Goal: Task Accomplishment & Management: Use online tool/utility

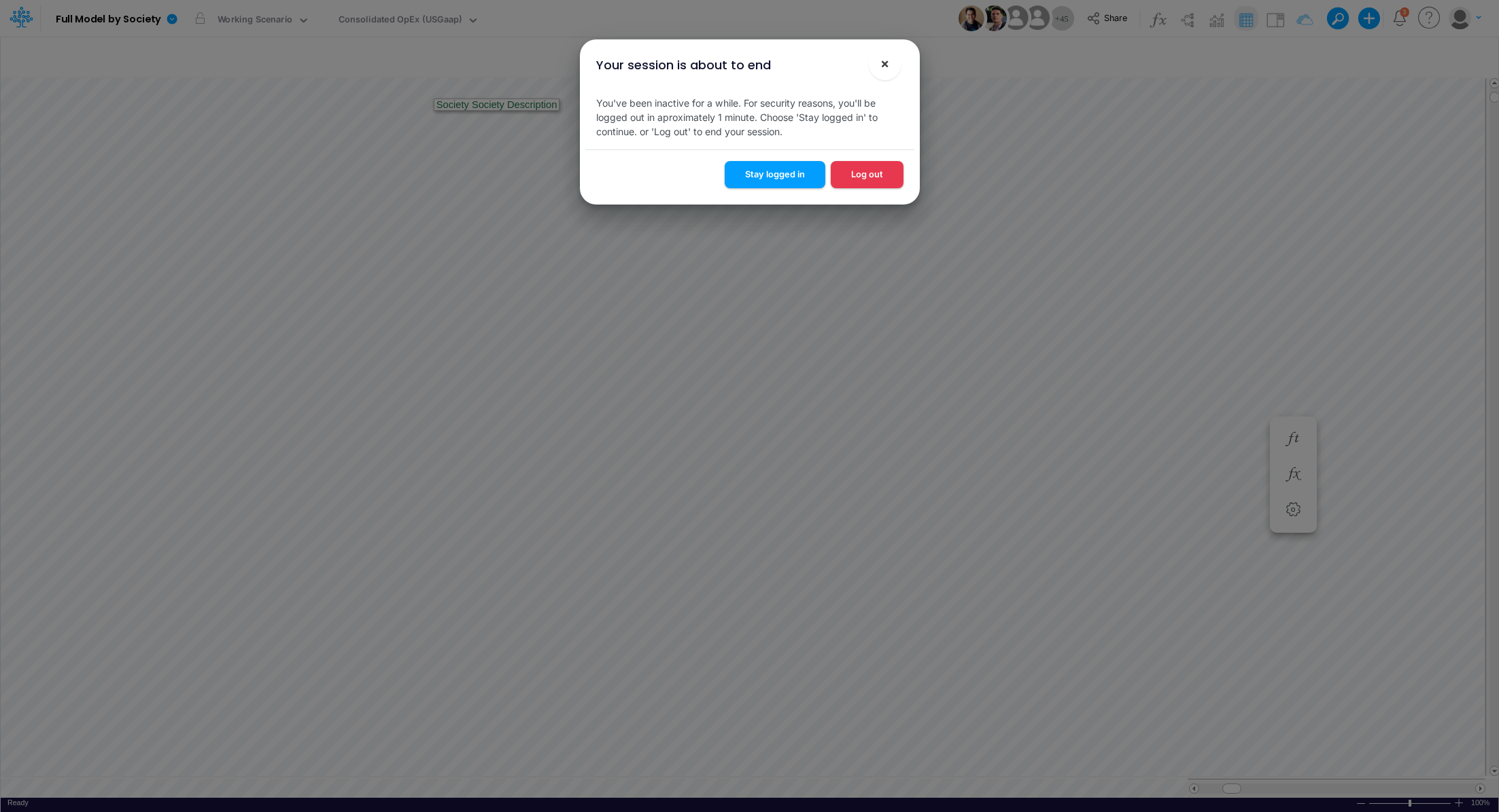
click at [888, 70] on span "×" at bounding box center [885, 63] width 9 height 17
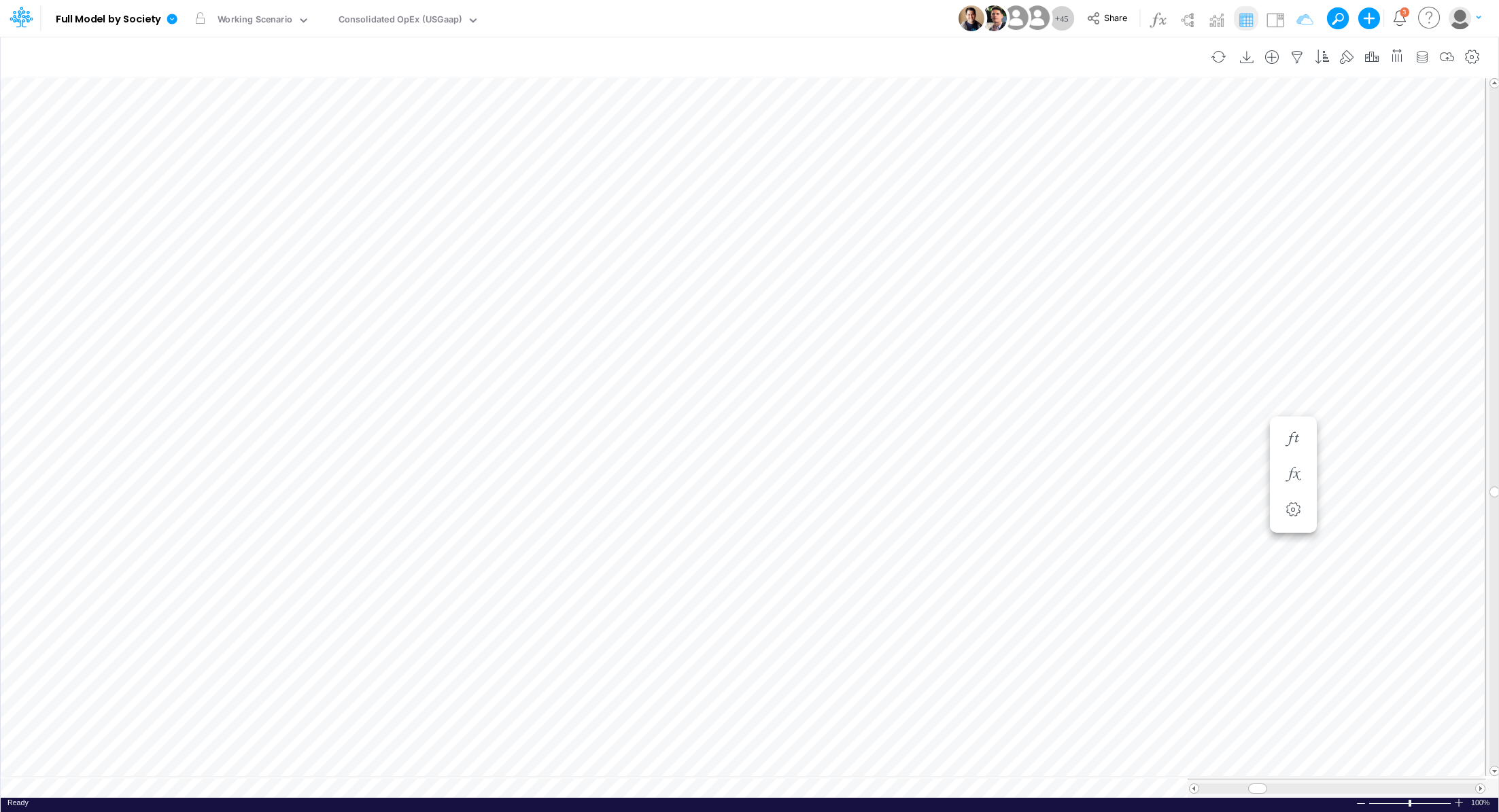
scroll to position [6, 2]
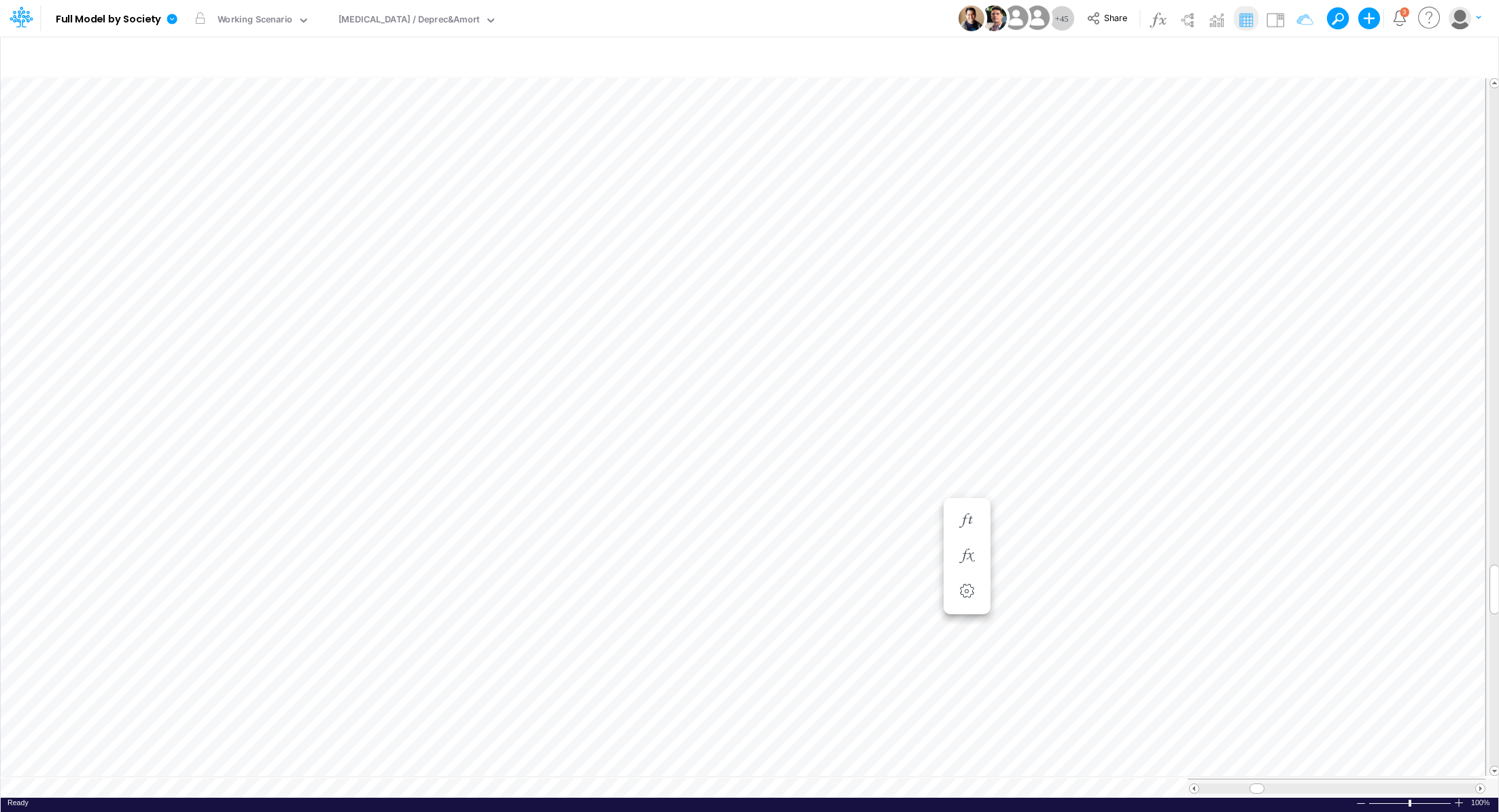
scroll to position [6, 2]
click at [418, 798] on div "Ready 100% Sum: null Max: null Min: null Numerical Count: null Count: null Aver…" at bounding box center [750, 807] width 1497 height 17
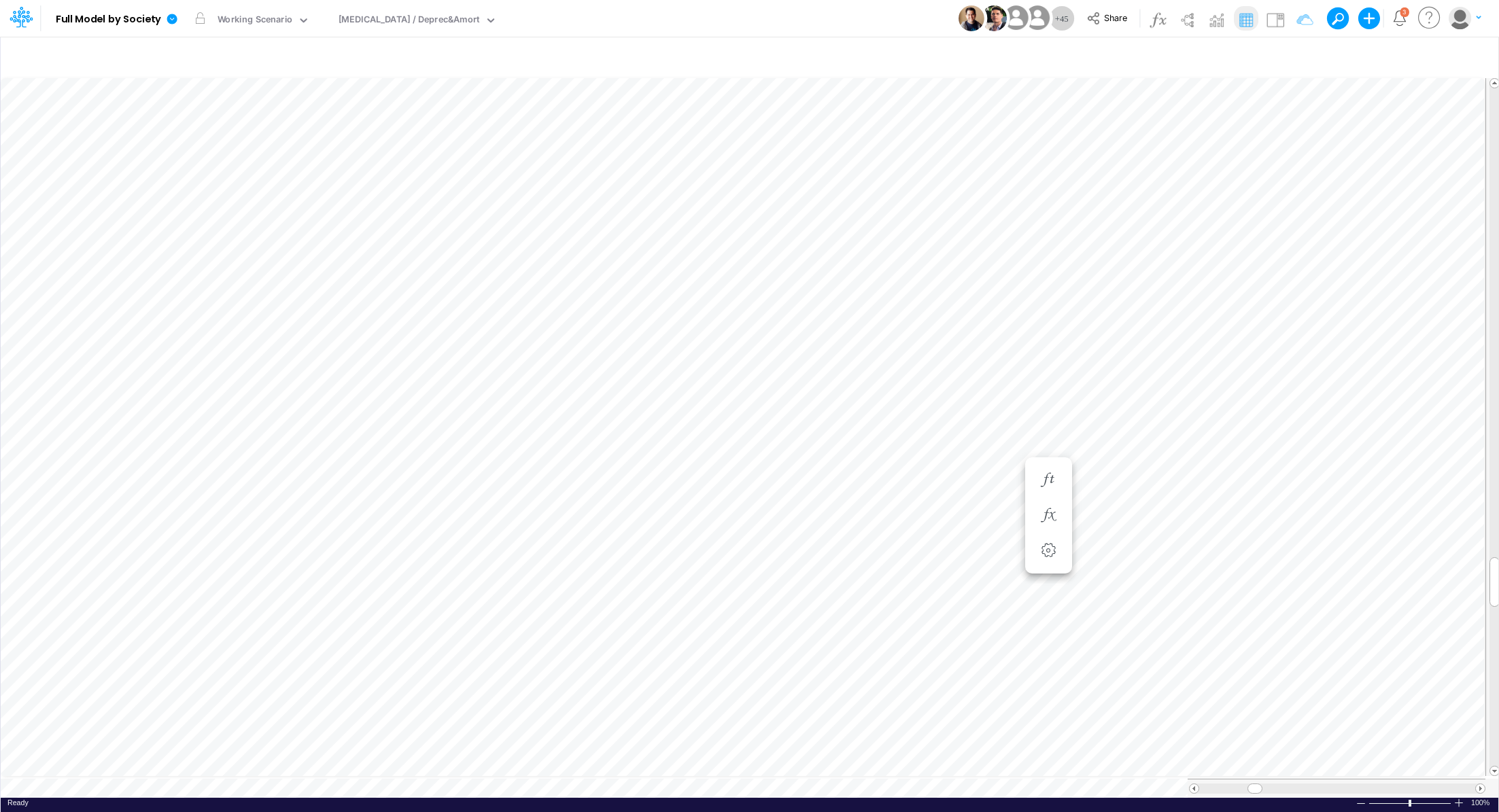
type input "Consolidated FS - USGAAP"
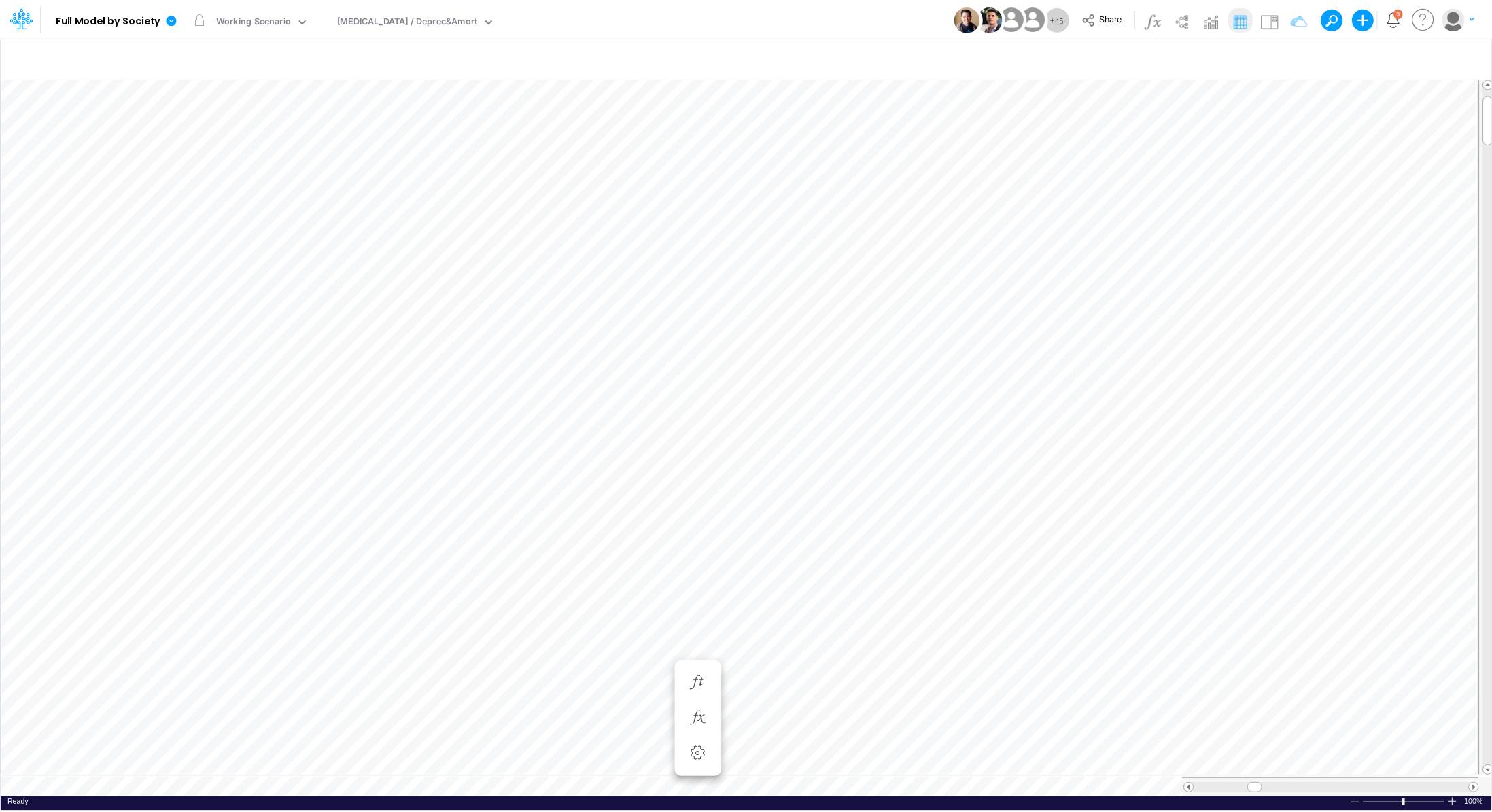
scroll to position [6, 2]
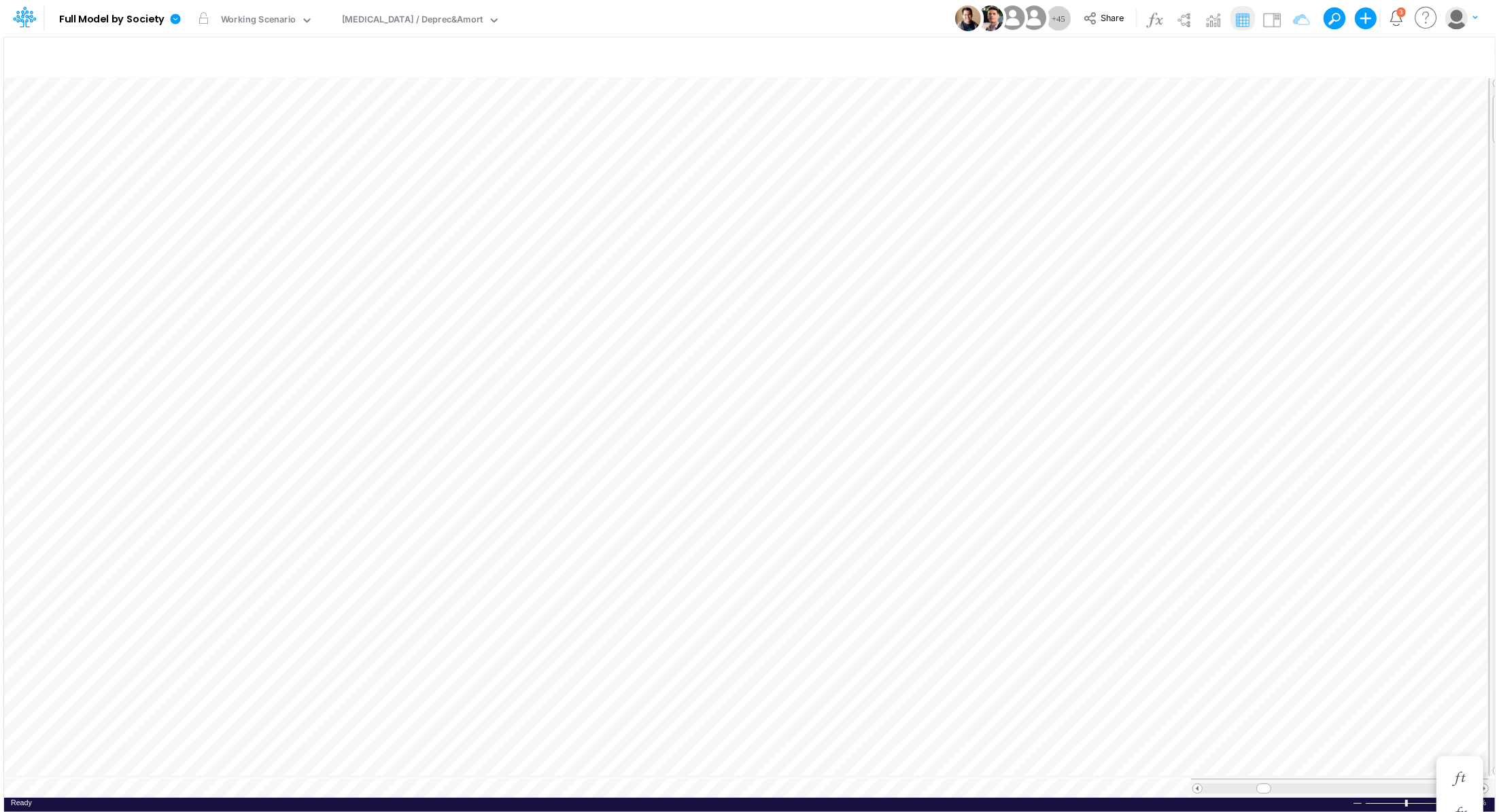
scroll to position [6, 2]
click at [1428, 61] on icon "button" at bounding box center [1422, 57] width 20 height 14
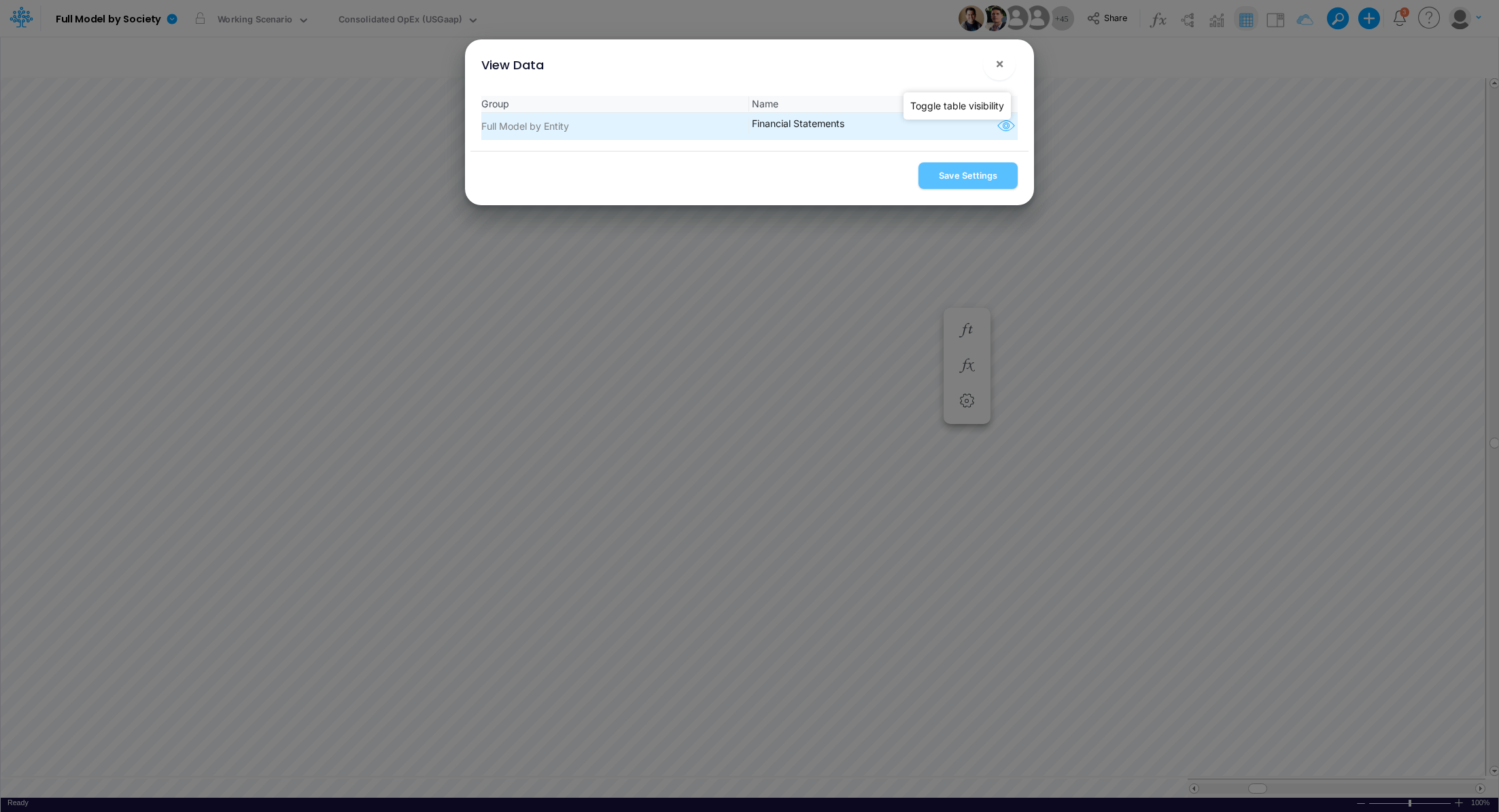
click at [1003, 129] on icon "button" at bounding box center [1006, 126] width 20 height 17
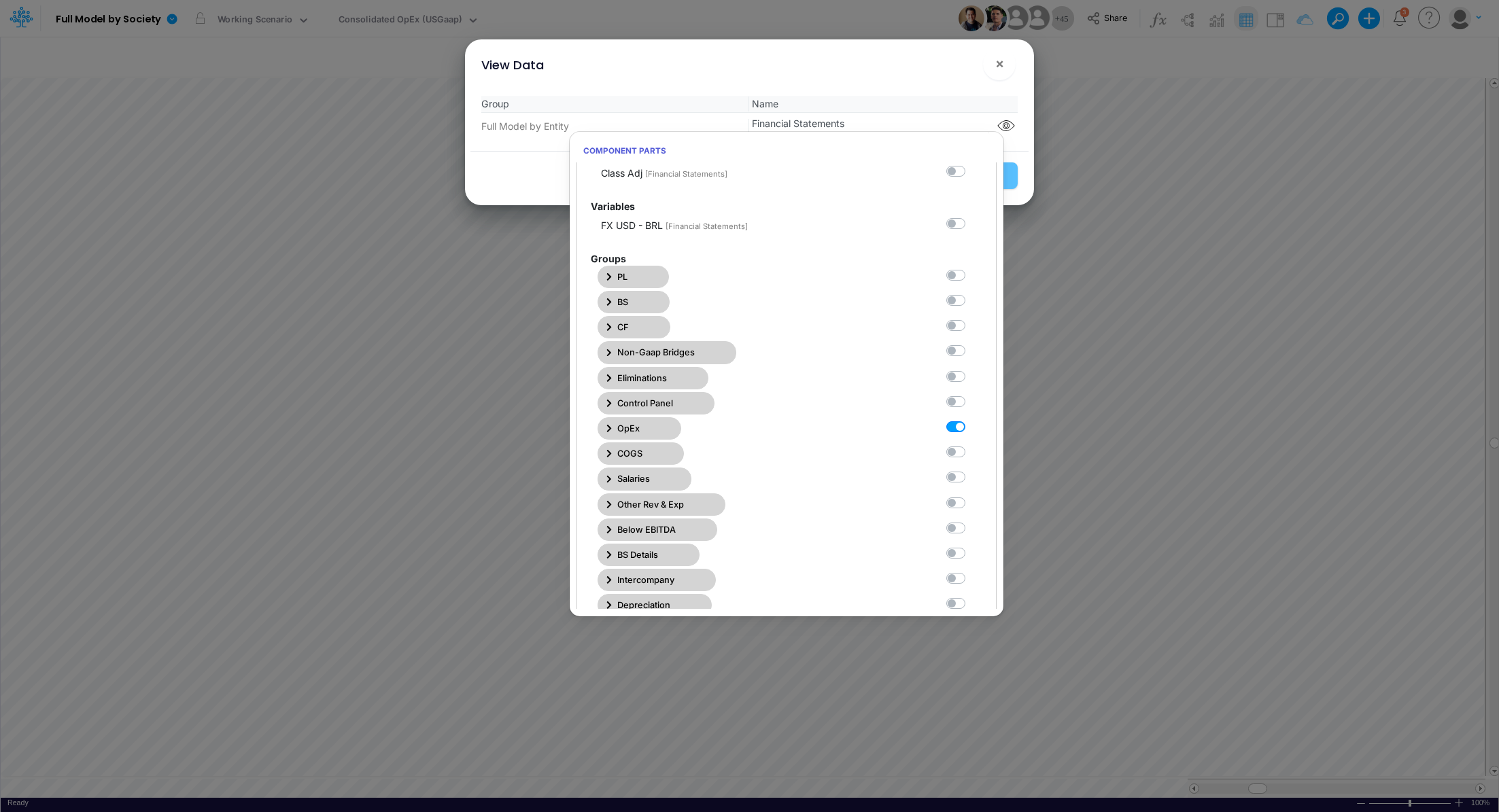
scroll to position [116, 0]
click at [603, 425] on button "OpEx" at bounding box center [639, 429] width 83 height 23
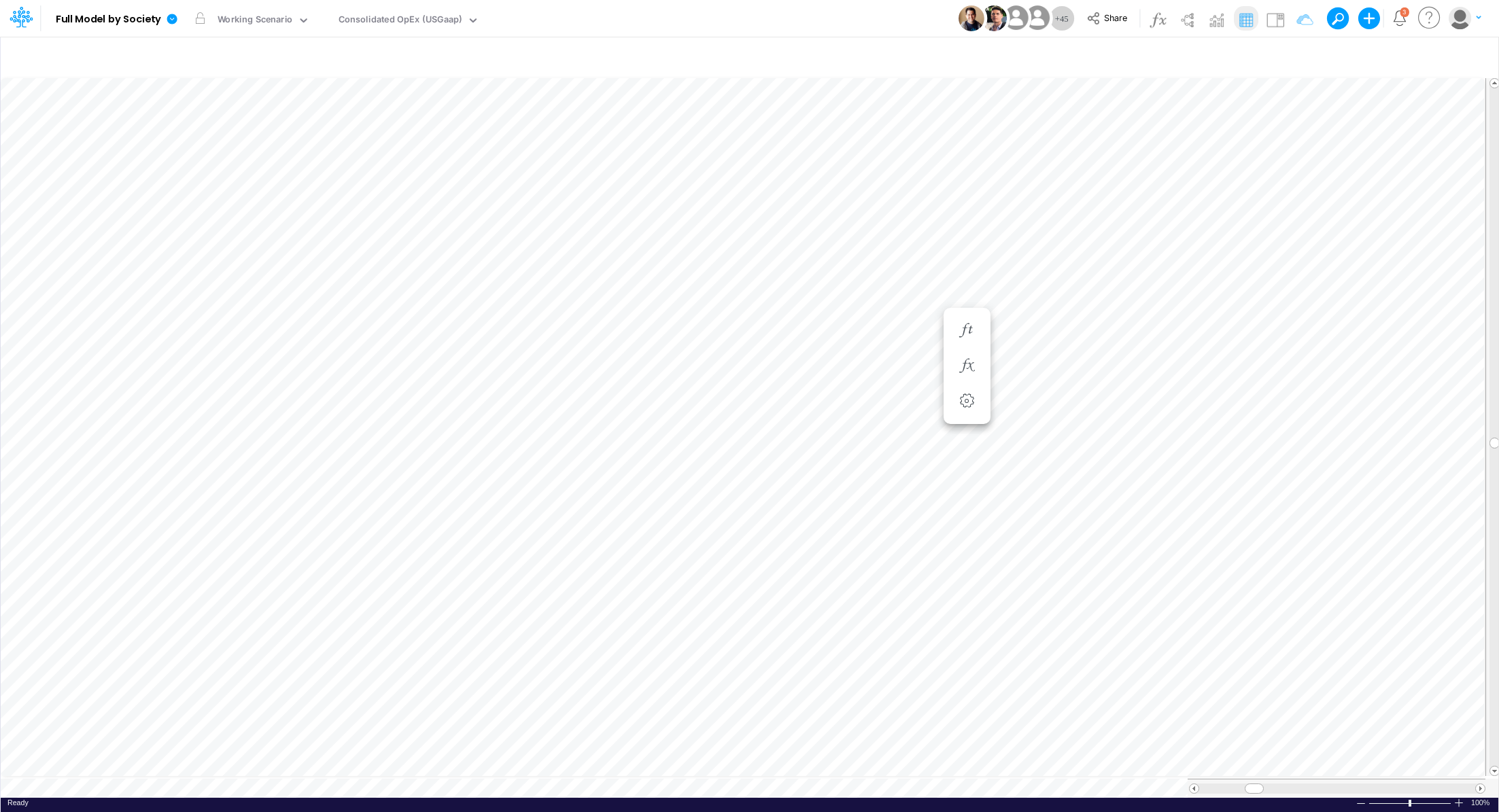
scroll to position [6, 2]
type input "Consolidated FS - USGAAP"
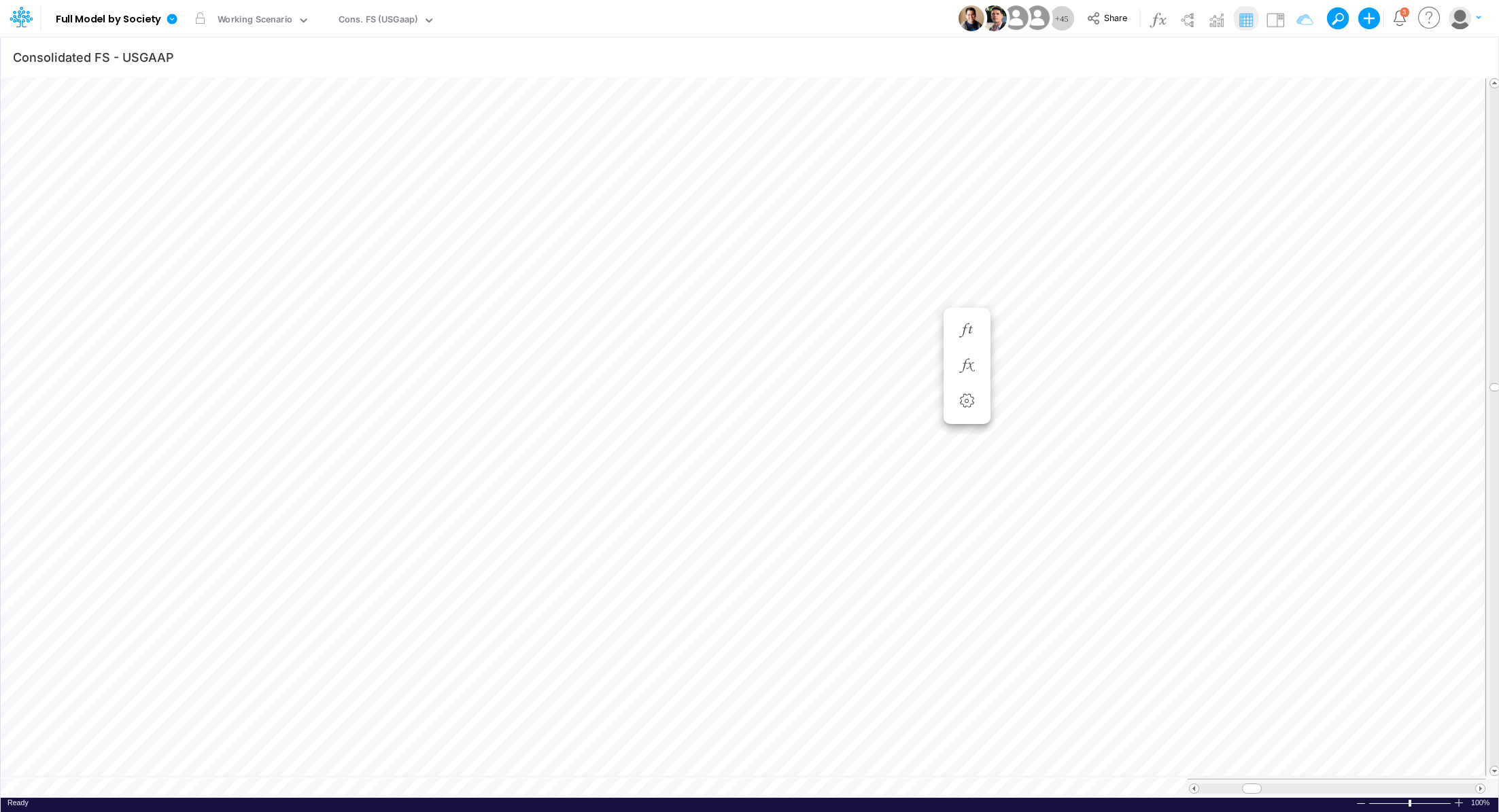
scroll to position [6, 2]
click at [964, 327] on icon "button" at bounding box center [966, 331] width 20 height 14
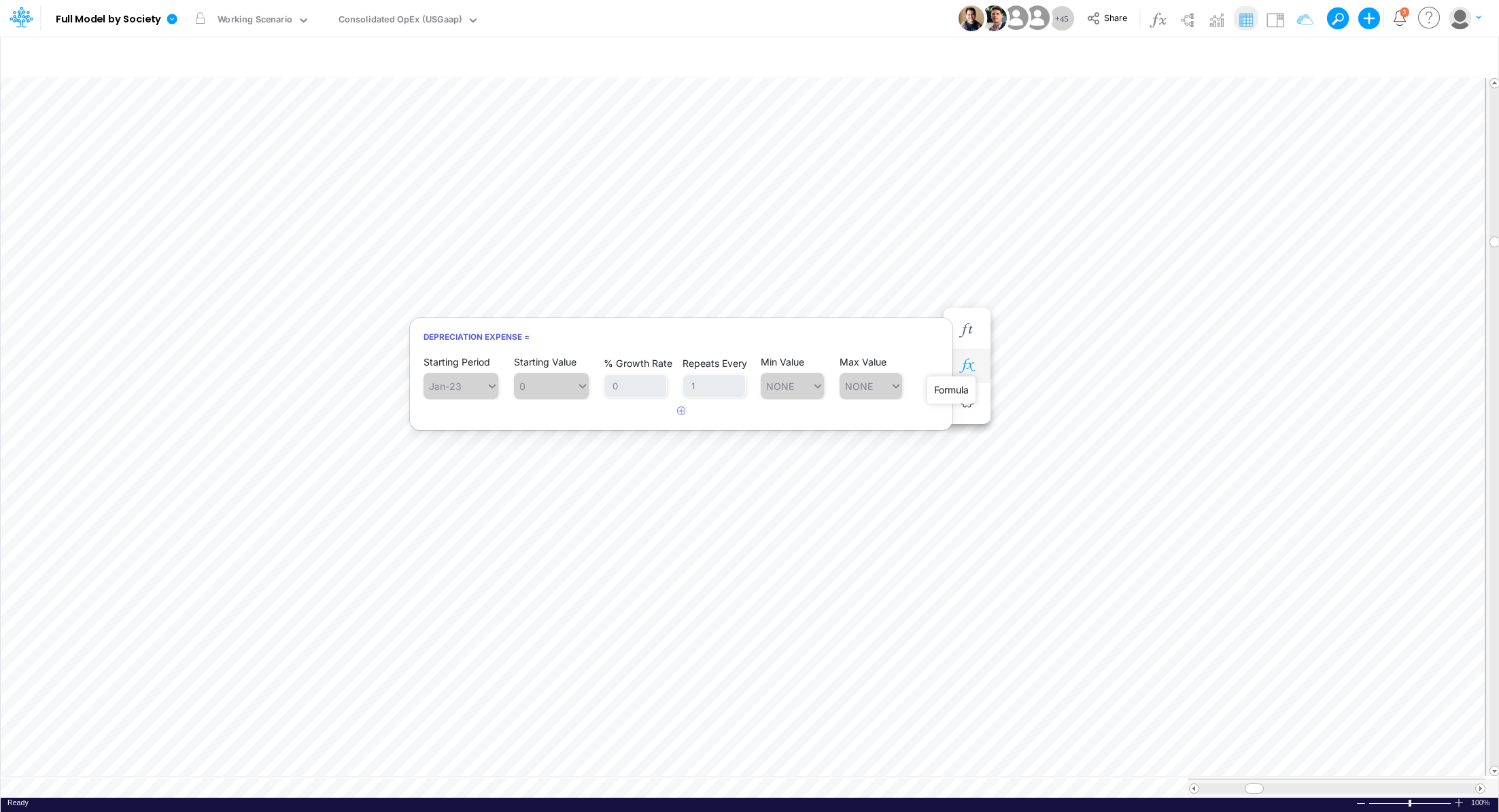
click at [970, 365] on icon "button" at bounding box center [966, 366] width 20 height 14
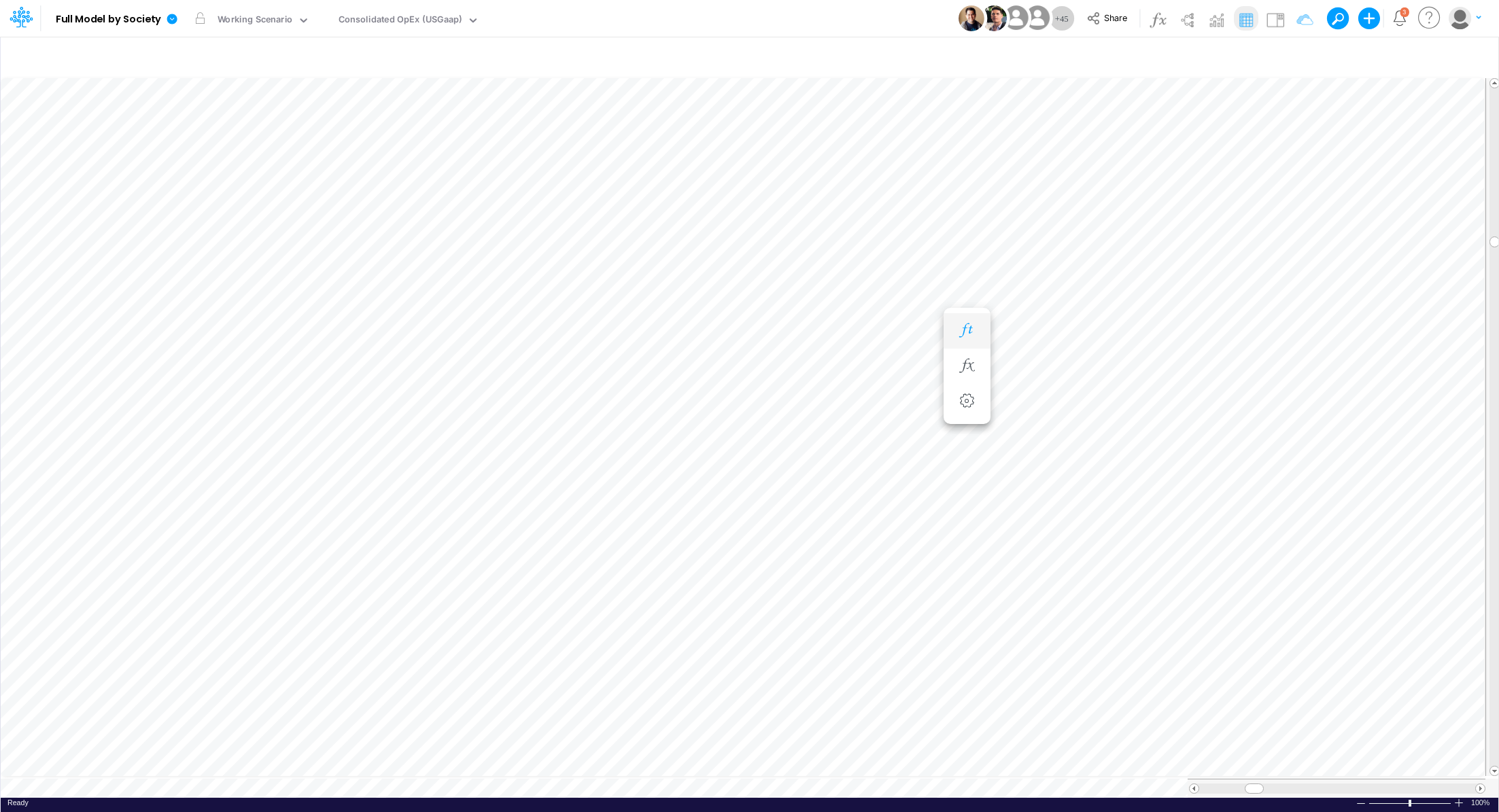
click at [972, 337] on icon "button" at bounding box center [966, 331] width 20 height 14
click at [967, 336] on icon "button" at bounding box center [966, 331] width 20 height 14
click at [968, 324] on icon "button" at bounding box center [966, 331] width 20 height 14
click at [787, 549] on icon "button" at bounding box center [781, 548] width 20 height 14
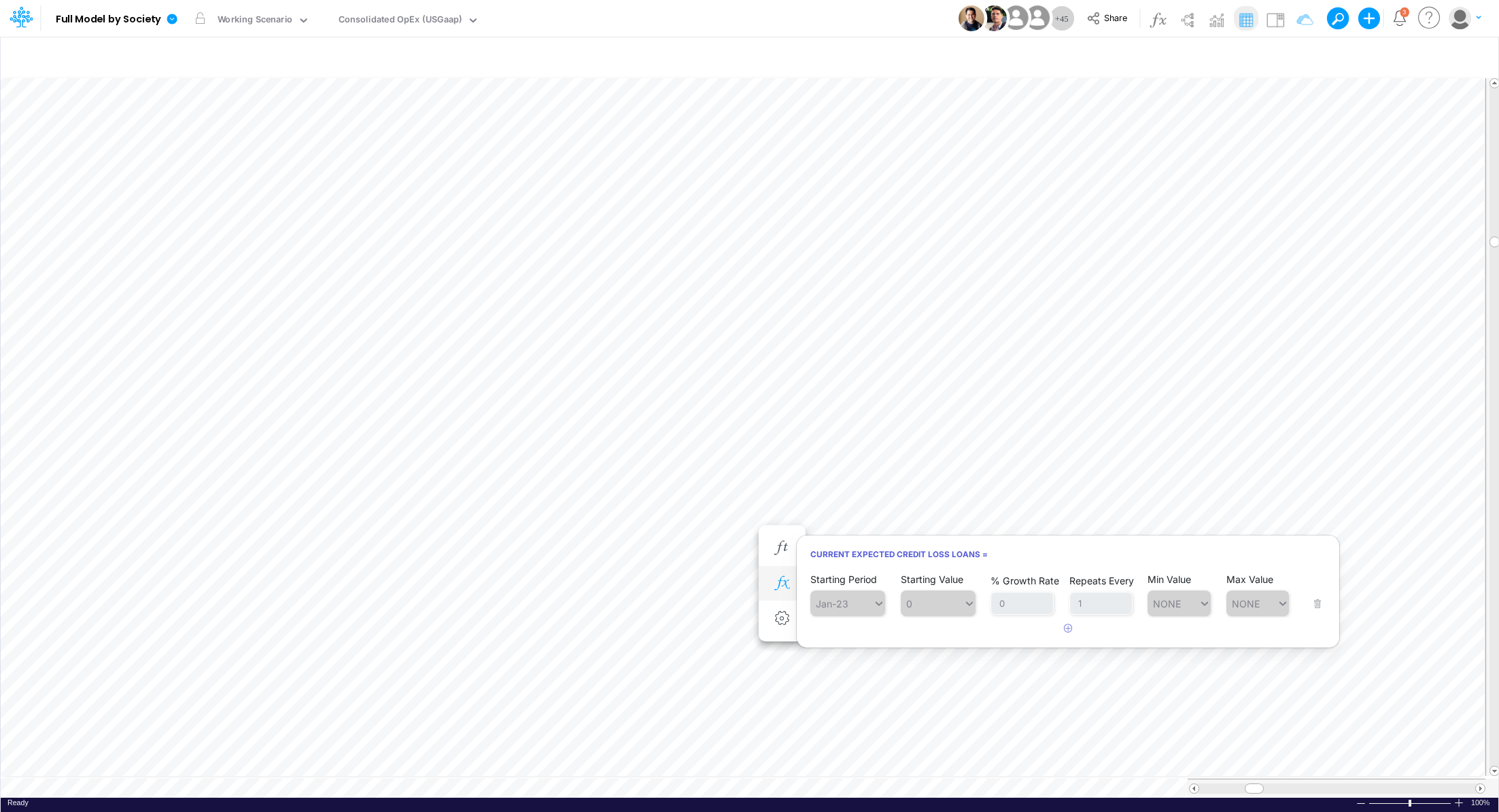
click at [788, 591] on button "button" at bounding box center [782, 584] width 25 height 27
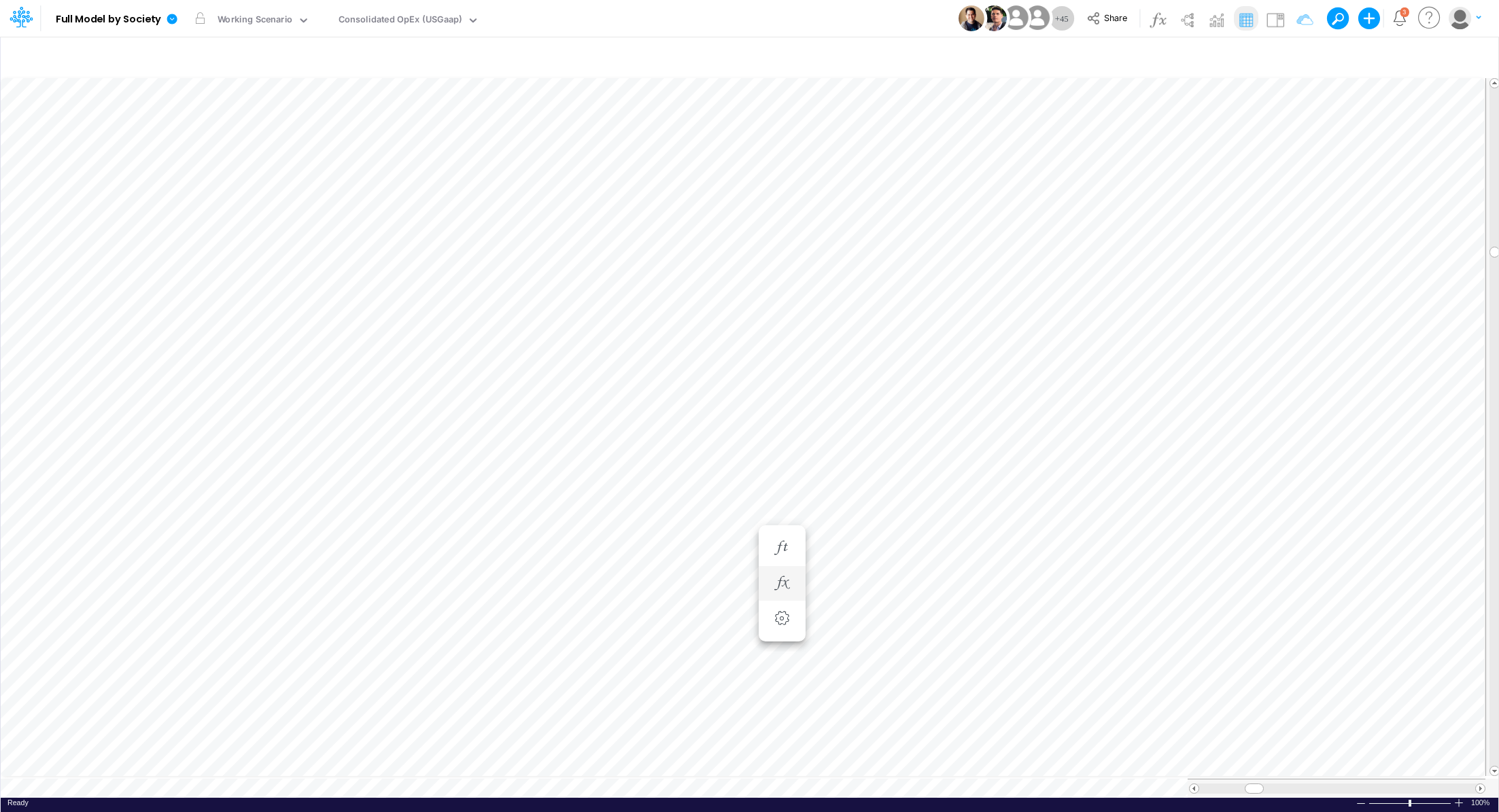
scroll to position [6, 2]
click at [782, 475] on icon "button" at bounding box center [781, 474] width 20 height 14
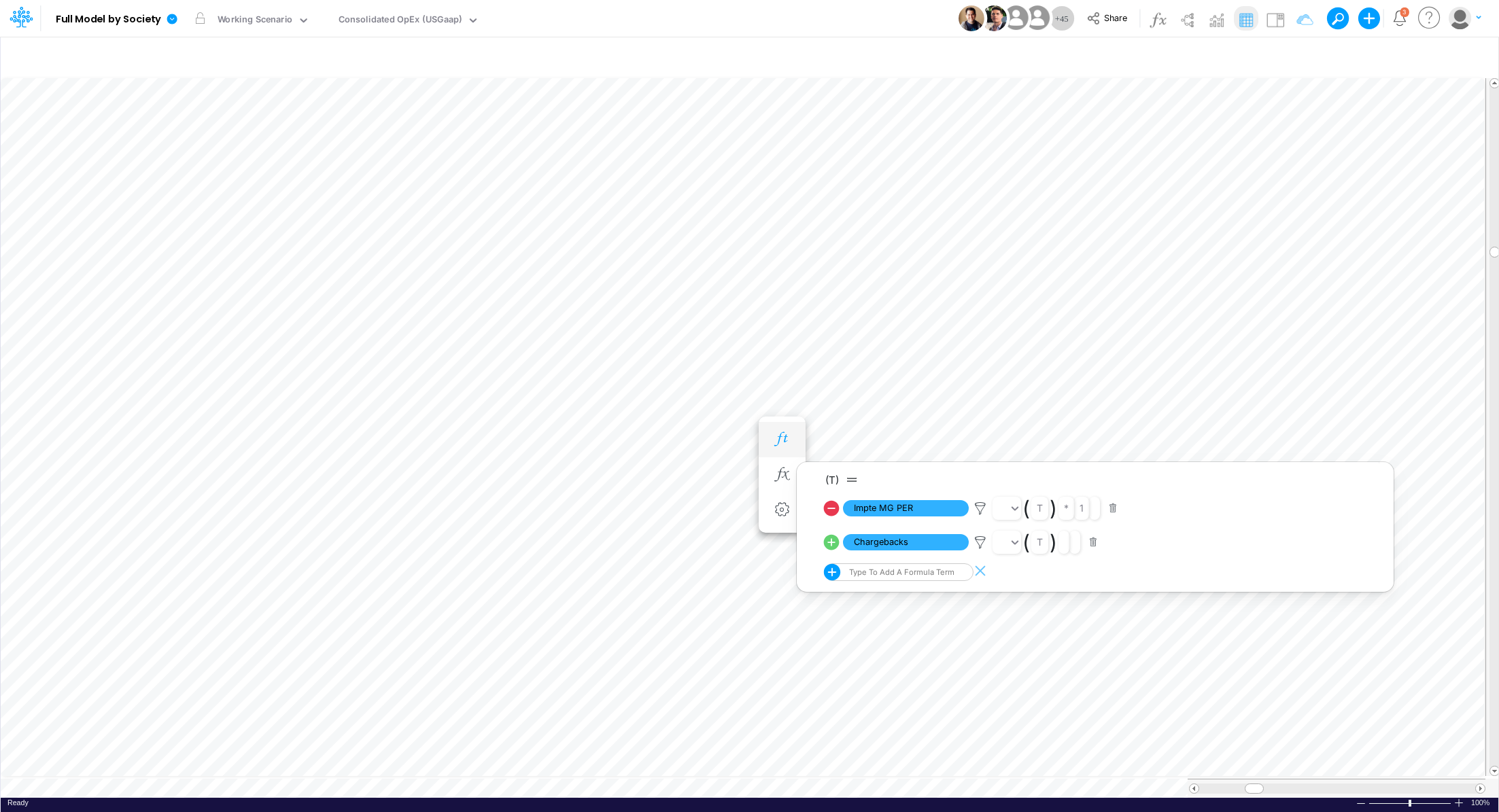
click at [783, 443] on icon "button" at bounding box center [781, 439] width 20 height 14
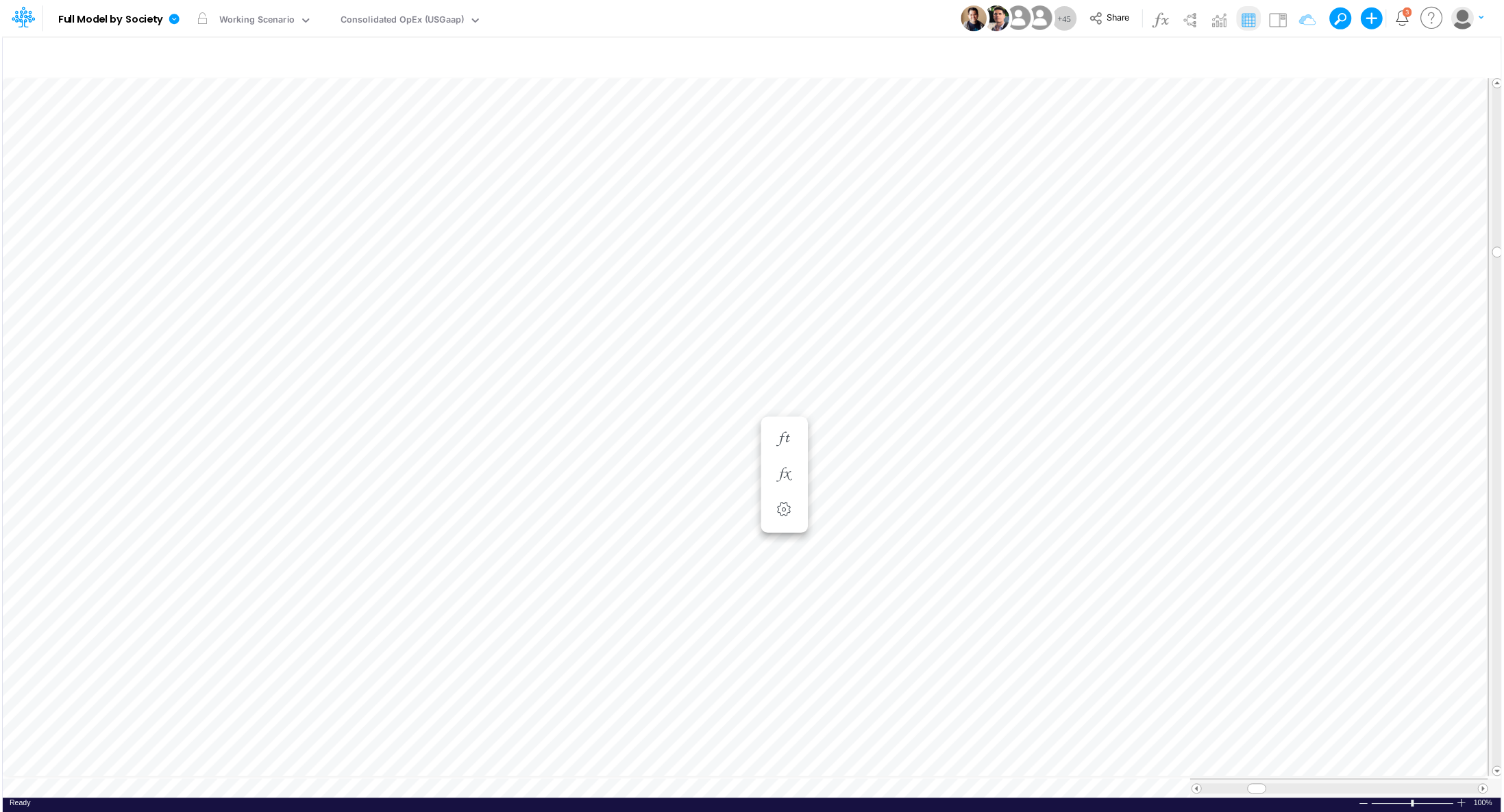
scroll to position [6, 2]
click at [862, 474] on icon "button" at bounding box center [869, 478] width 20 height 14
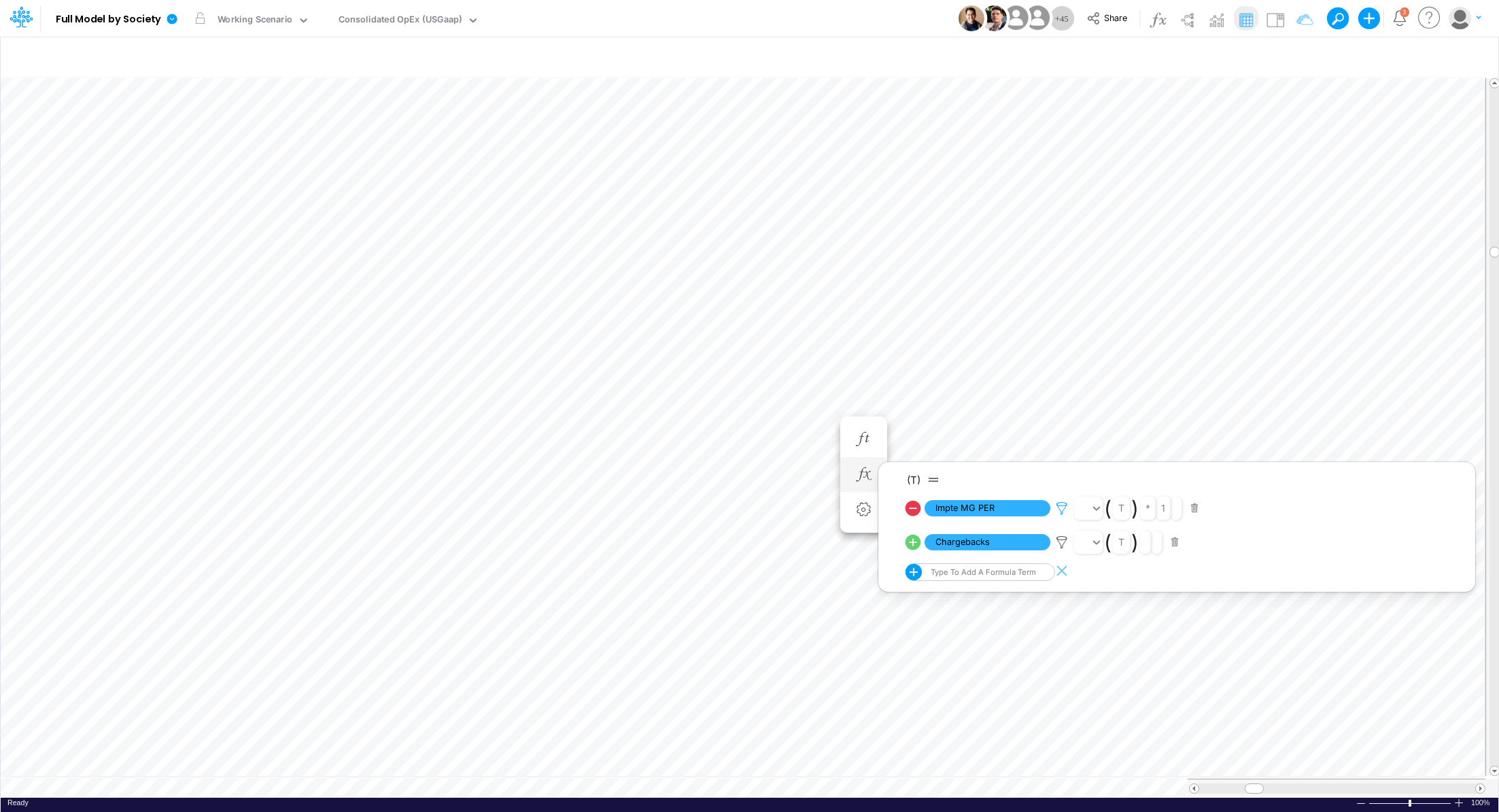
click at [1064, 506] on icon at bounding box center [1061, 509] width 20 height 14
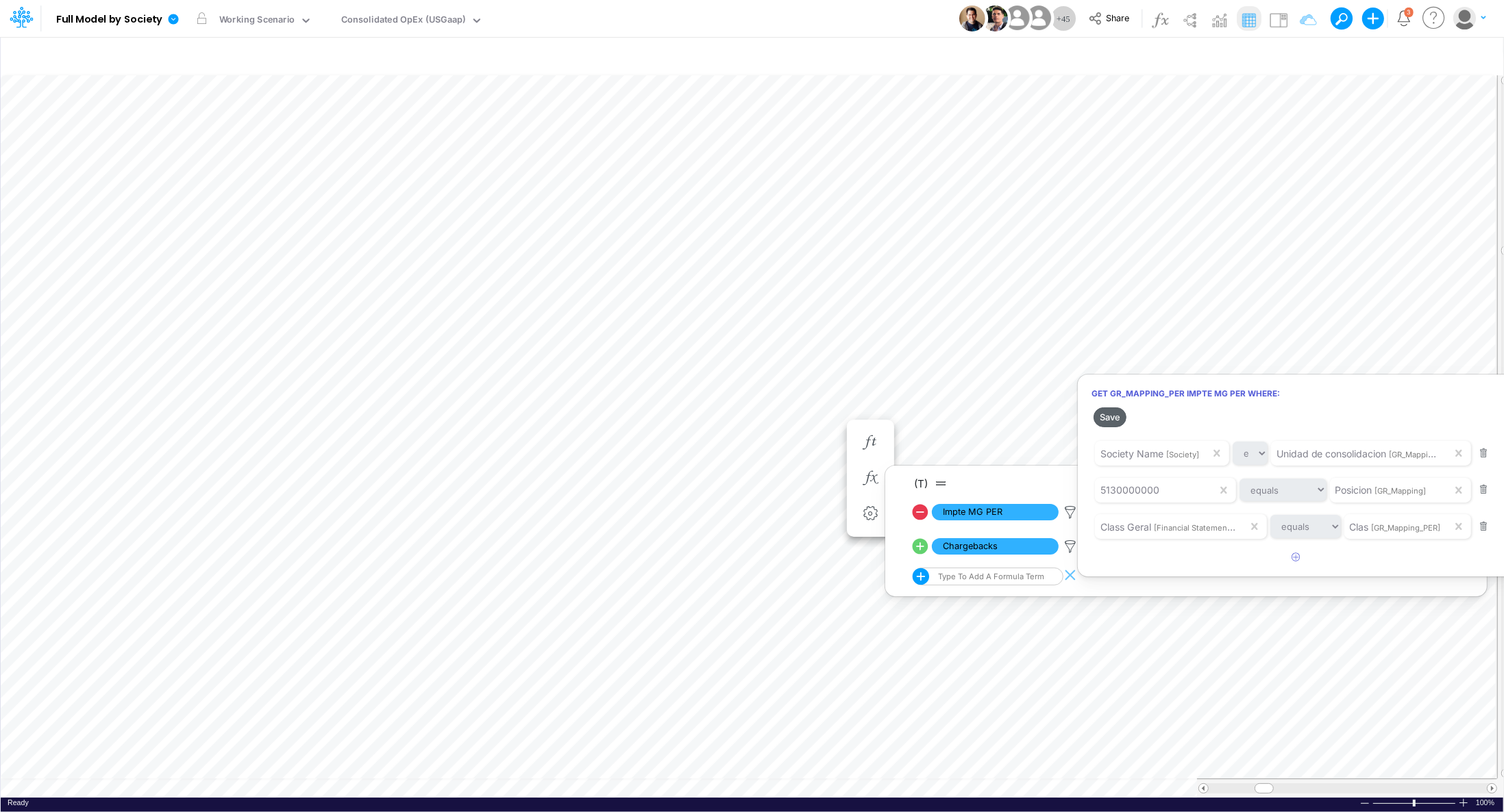
click at [1103, 412] on button "Save" at bounding box center [1110, 417] width 33 height 20
